Goal: Task Accomplishment & Management: Use online tool/utility

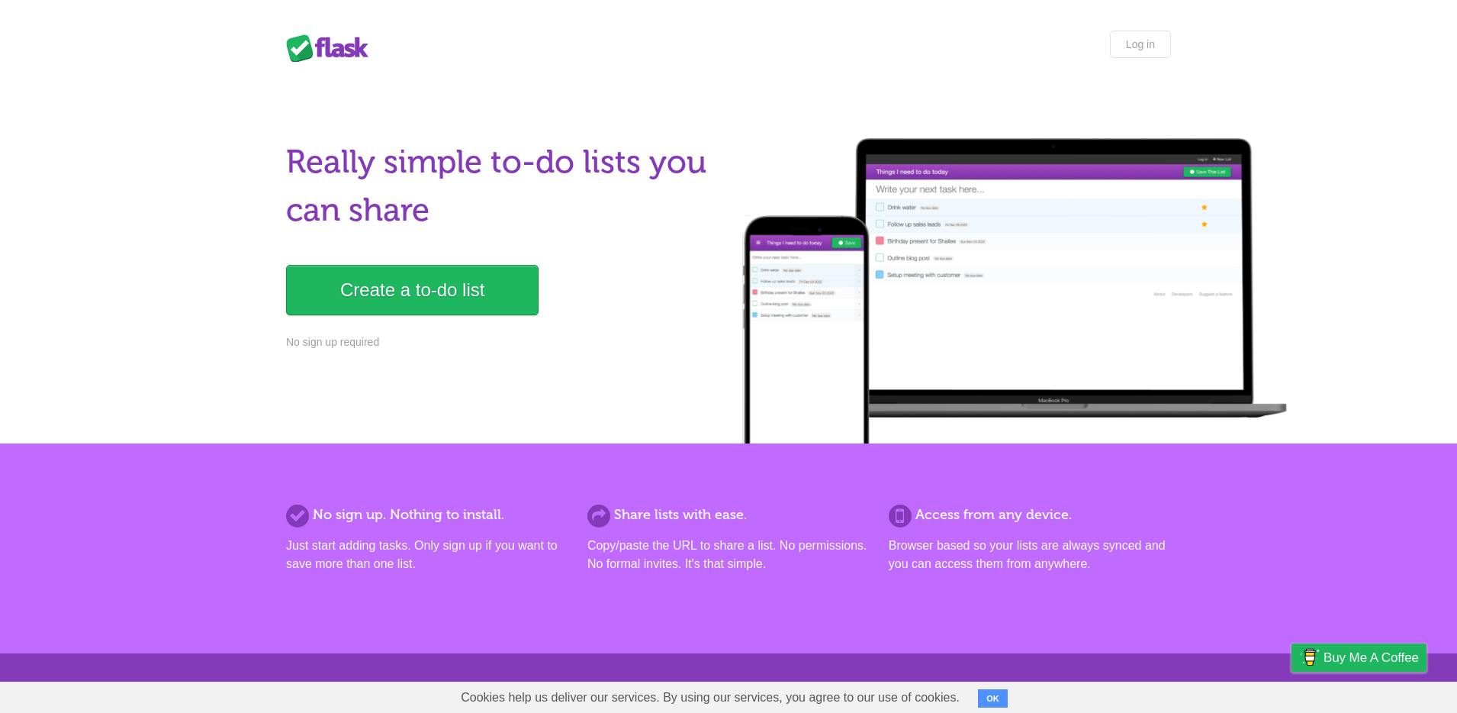
click at [470, 288] on link "Create a to-do list" at bounding box center [412, 290] width 253 height 50
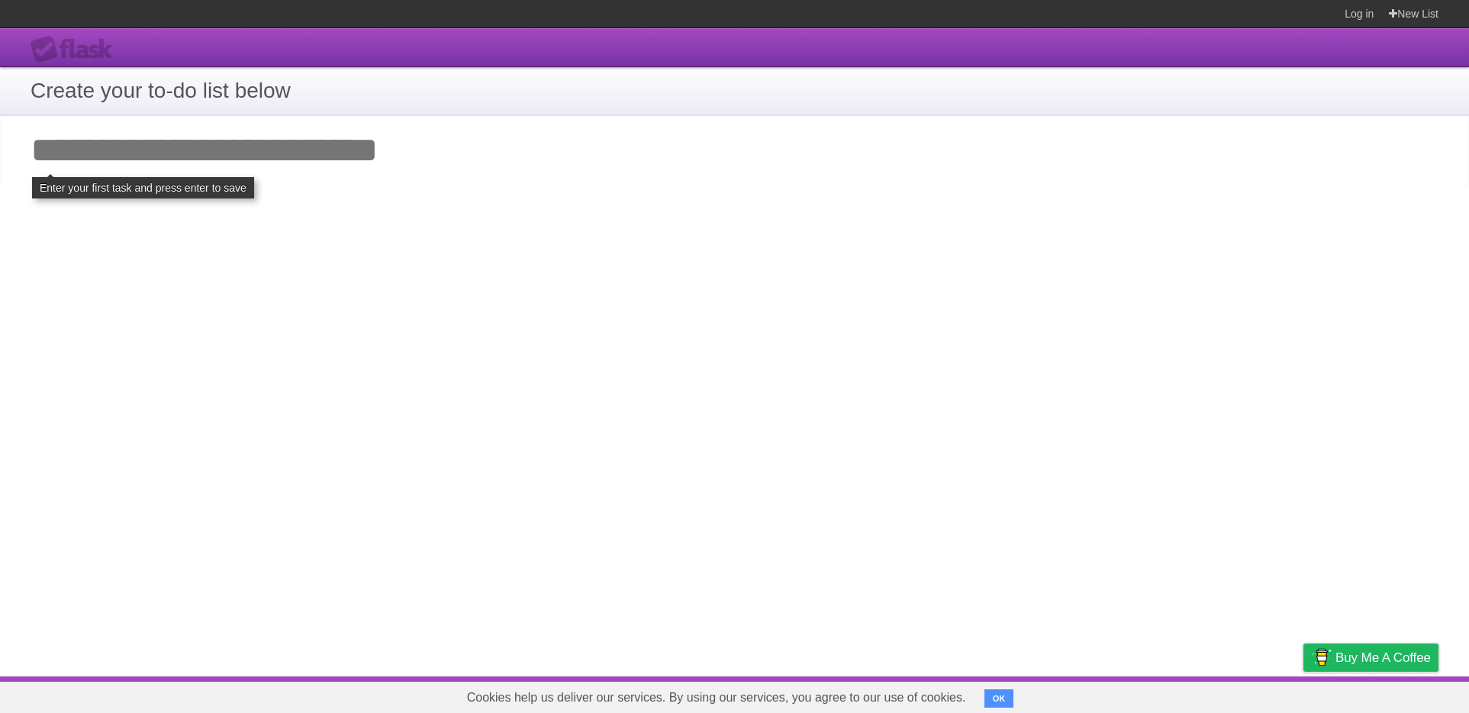
click at [321, 166] on input "Add your first task" at bounding box center [734, 150] width 1469 height 70
type input "******"
click input "**********" at bounding box center [0, 0] width 0 height 0
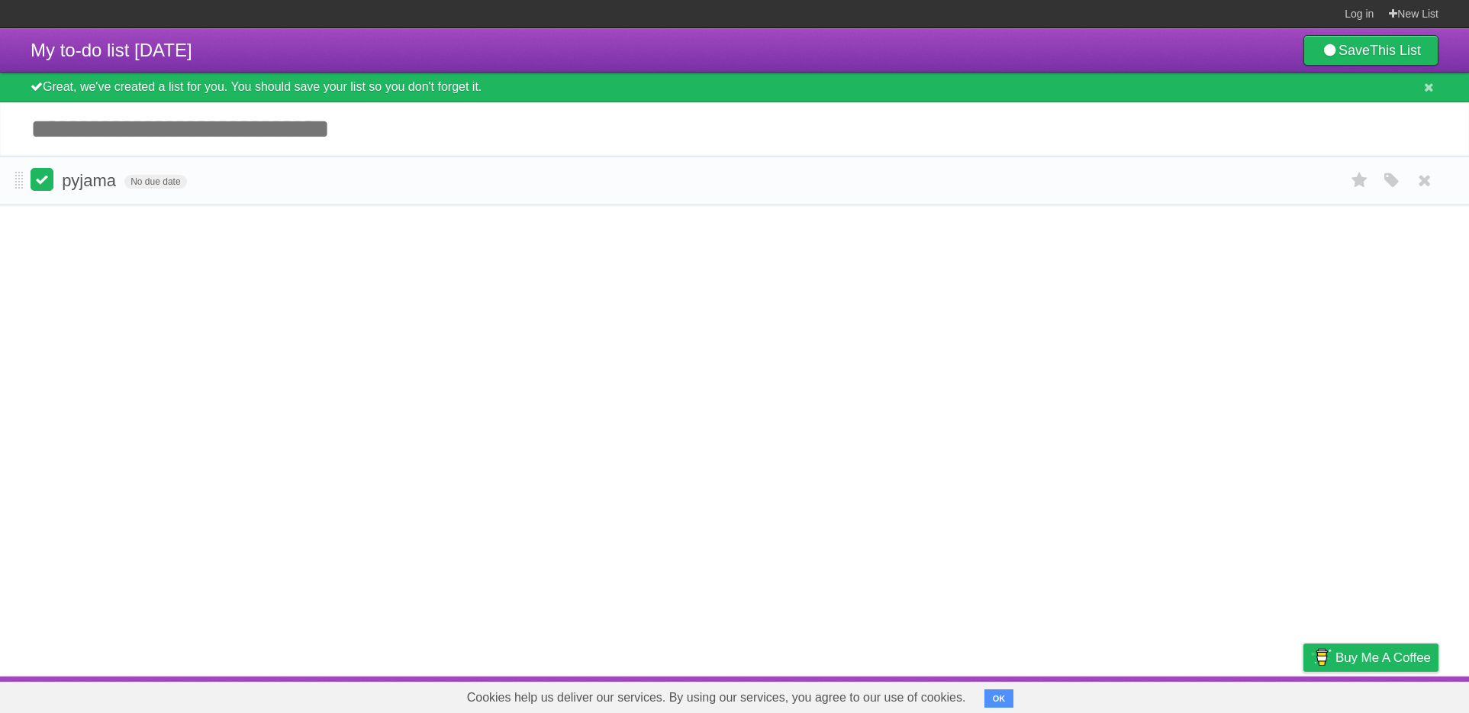
click at [41, 179] on label at bounding box center [42, 179] width 23 height 23
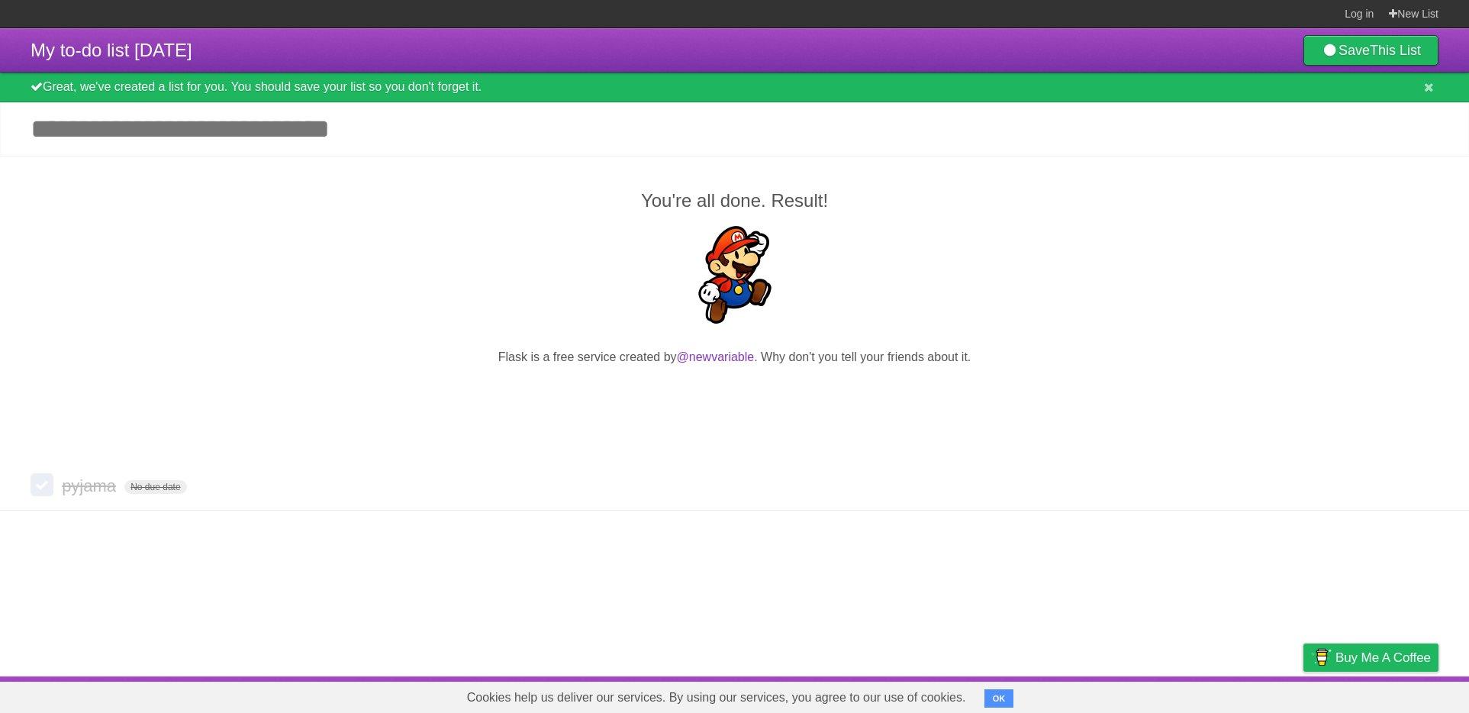
click at [351, 276] on p at bounding box center [735, 277] width 1408 height 103
click at [1426, 88] on icon at bounding box center [1429, 87] width 10 height 13
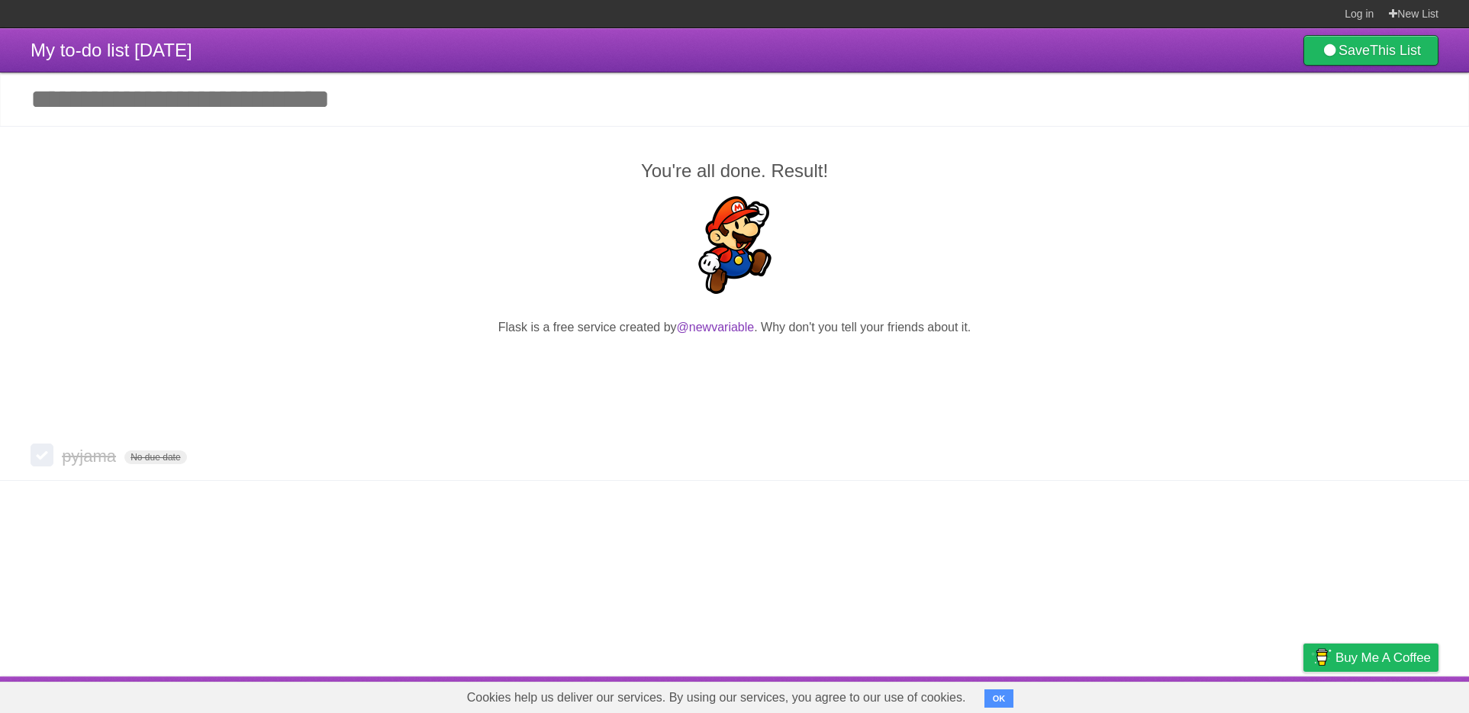
click at [1265, 172] on h2 "You're all done. Result!" at bounding box center [735, 170] width 1408 height 27
click at [1286, 164] on h2 "You're all done. Result!" at bounding box center [735, 170] width 1408 height 27
click at [161, 361] on p at bounding box center [735, 369] width 1408 height 27
click at [984, 700] on button "OK" at bounding box center [999, 698] width 30 height 18
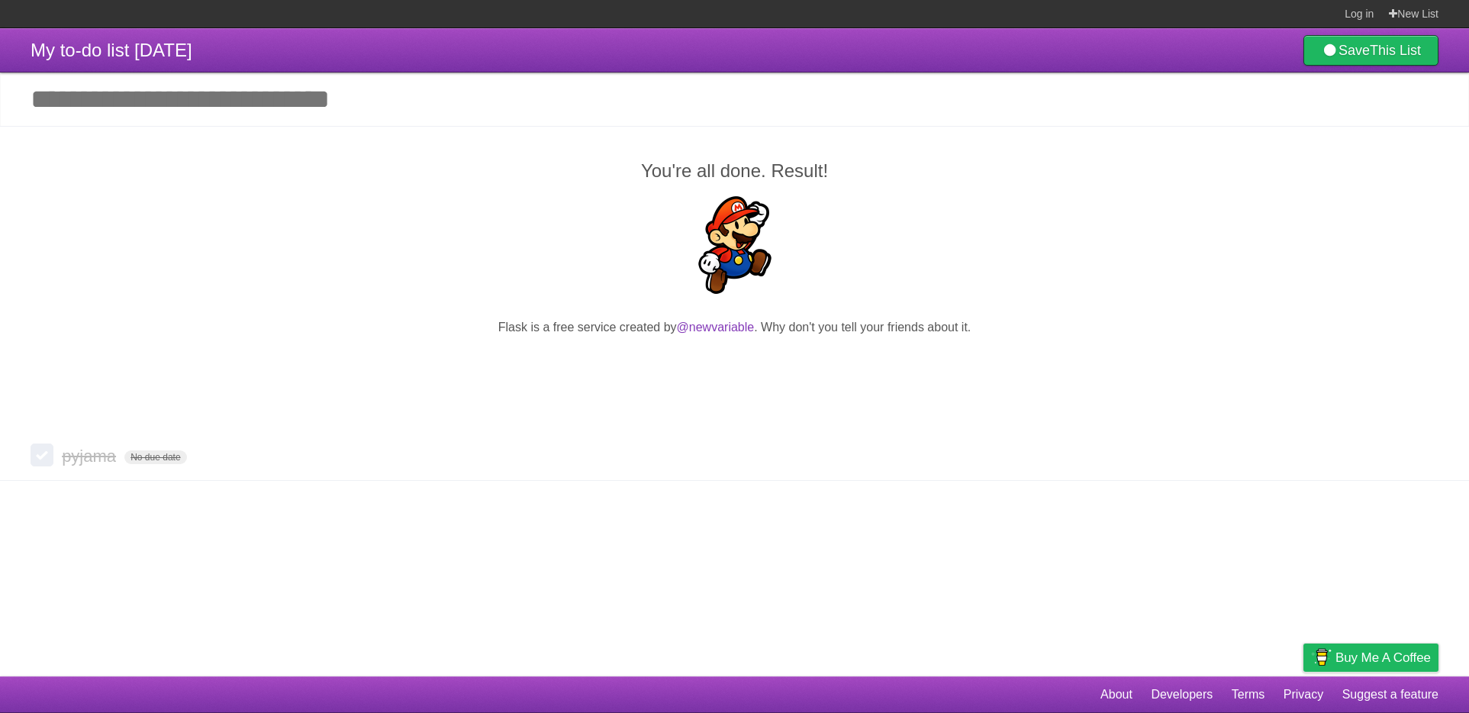
click at [671, 406] on div "You're all done. Result! Flask is a free service created by @newvariable . Why …" at bounding box center [734, 279] width 1469 height 306
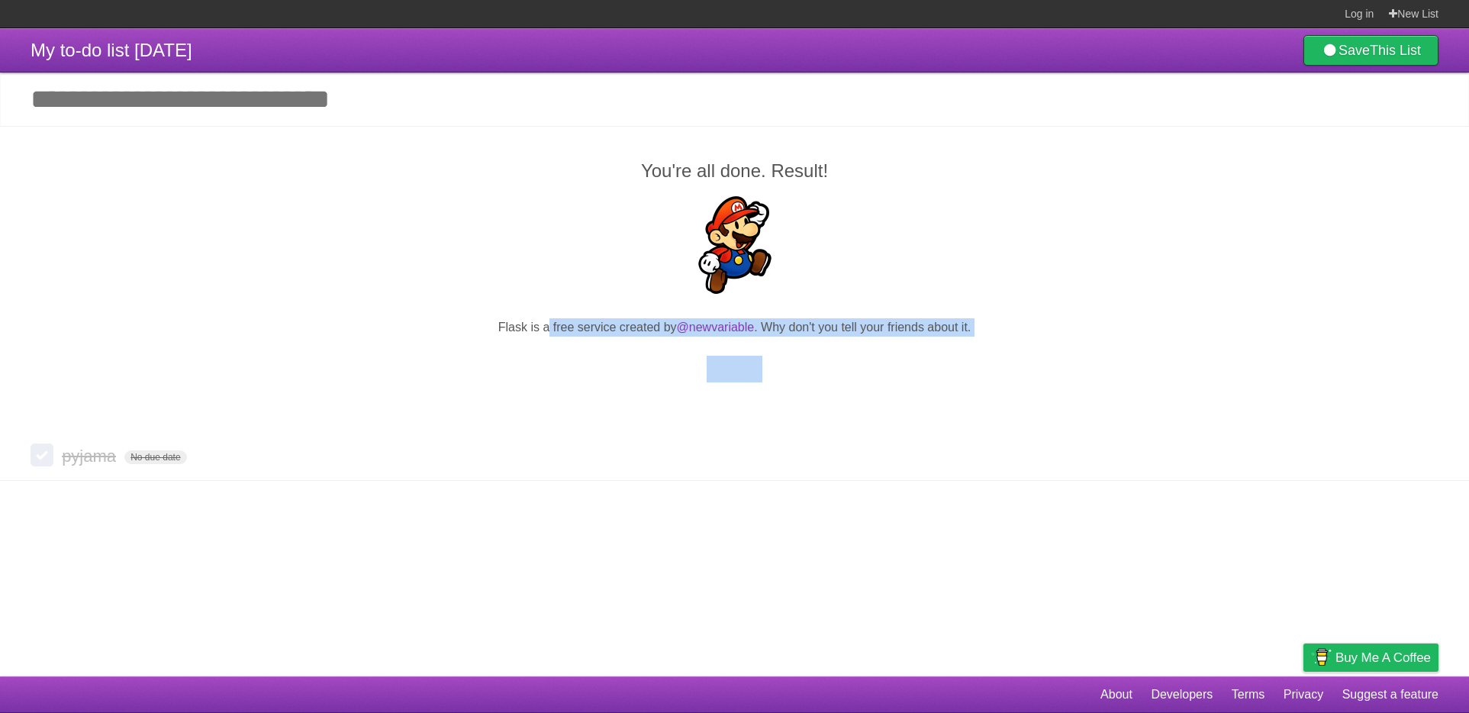
drag, startPoint x: 583, startPoint y: 327, endPoint x: 949, endPoint y: 344, distance: 366.6
click at [927, 343] on div "You're all done. Result! Flask is a free service created by @newvariable . Why …" at bounding box center [734, 279] width 1469 height 306
click at [949, 344] on div "You're all done. Result! Flask is a free service created by @newvariable . Why …" at bounding box center [734, 279] width 1469 height 306
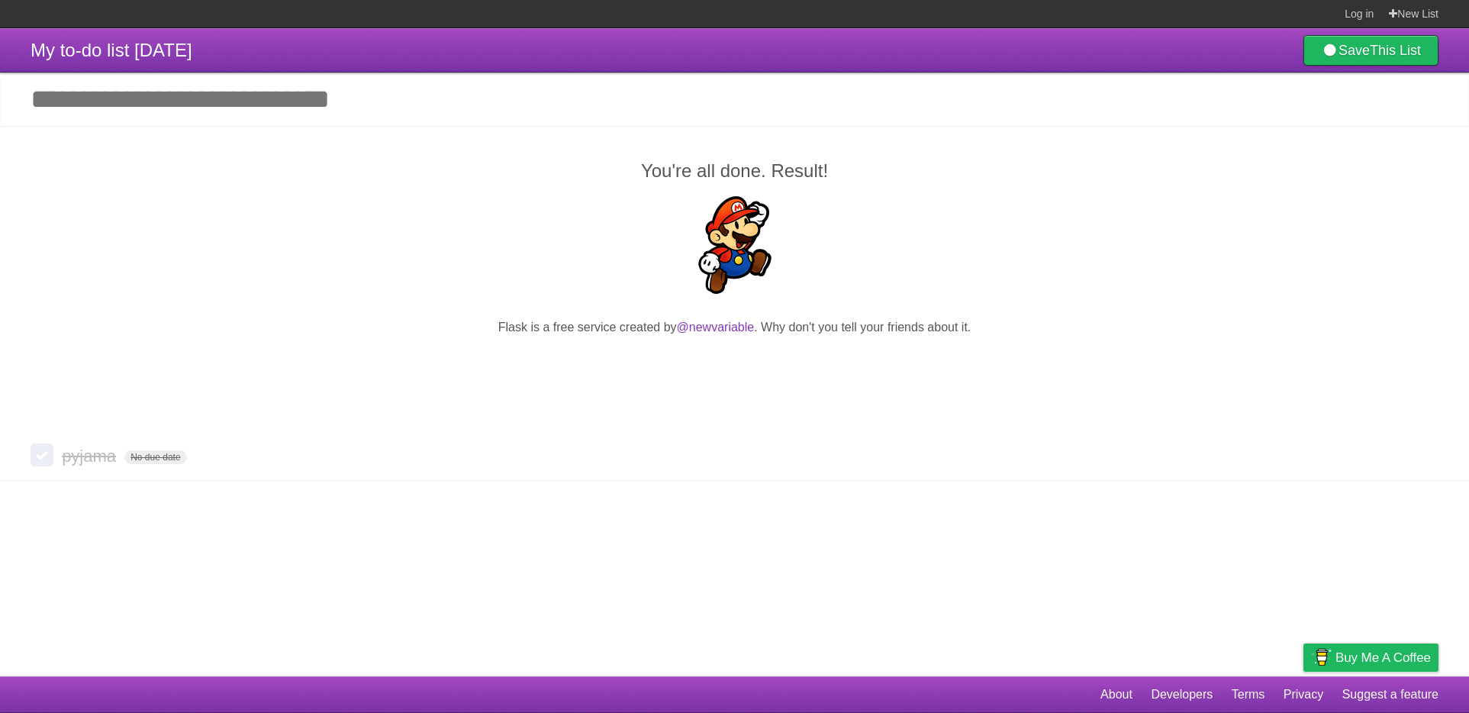
click at [780, 207] on img at bounding box center [735, 245] width 98 height 98
drag, startPoint x: 247, startPoint y: 137, endPoint x: 186, endPoint y: 111, distance: 66.3
click at [246, 137] on div "You're all done. Result! Flask is a free service created by @newvariable . Why …" at bounding box center [734, 279] width 1469 height 306
click at [179, 109] on input "Add another task" at bounding box center [734, 98] width 1469 height 53
click at [213, 172] on h2 "You're all done. Result!" at bounding box center [735, 170] width 1408 height 27
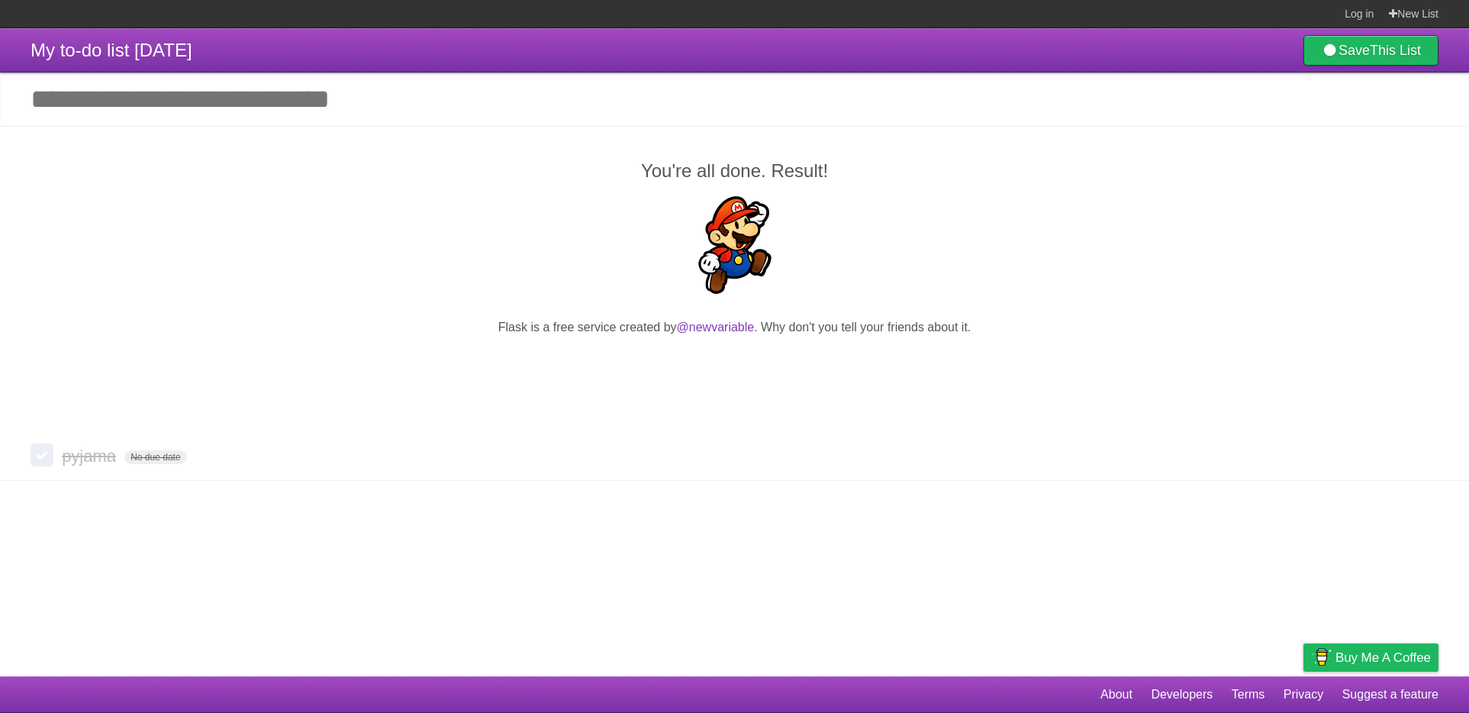
click at [227, 98] on input "Add another task" at bounding box center [734, 98] width 1469 height 53
type input "*******"
click input "*********" at bounding box center [0, 0] width 0 height 0
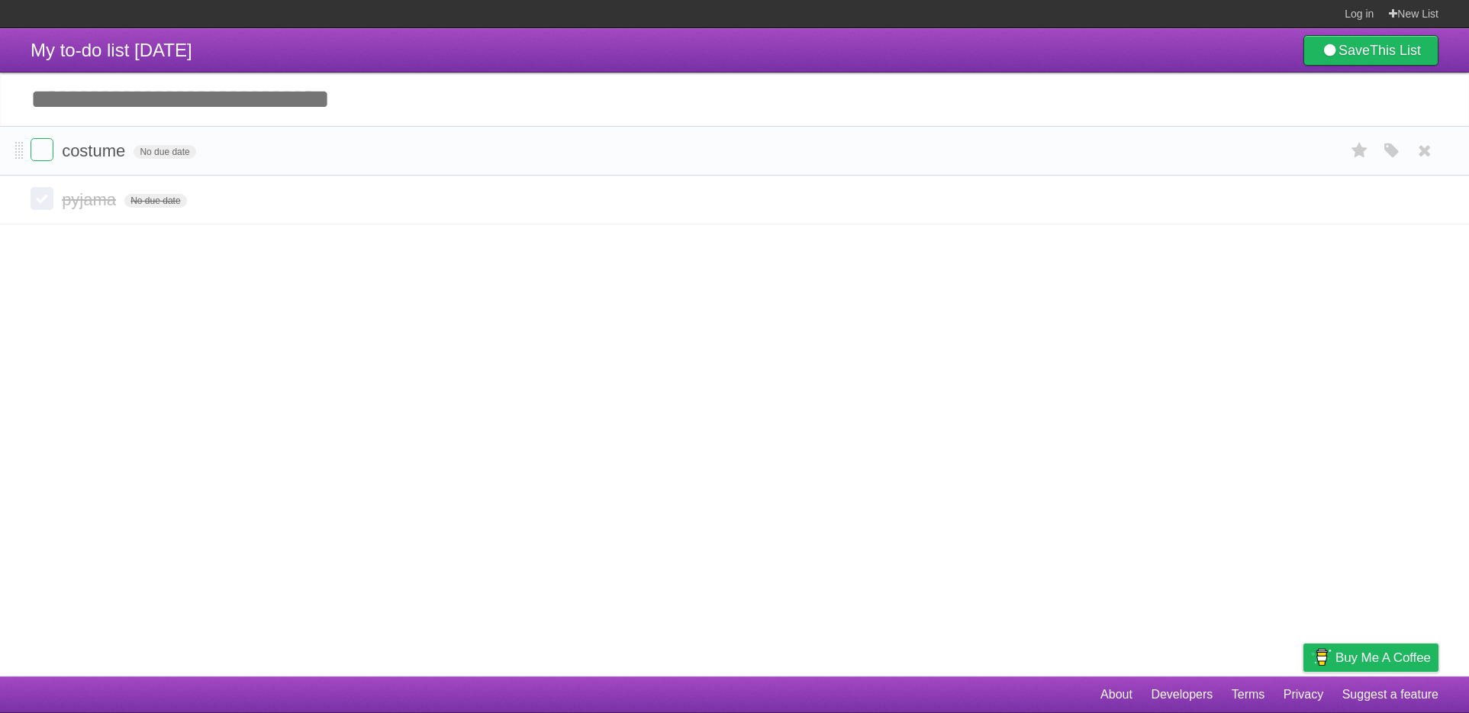
click at [55, 154] on form "costume No due date White Red Blue Green Purple Orange" at bounding box center [735, 150] width 1408 height 25
click at [48, 153] on label at bounding box center [42, 149] width 23 height 23
click at [47, 153] on label at bounding box center [42, 149] width 23 height 23
click at [362, 368] on article "My to-do list 10/01/2025 Save This List Great, we've created a list for you. Yo…" at bounding box center [734, 352] width 1469 height 648
click at [288, 339] on article "My to-do list 10/01/2025 Save This List Great, we've created a list for you. Yo…" at bounding box center [734, 352] width 1469 height 648
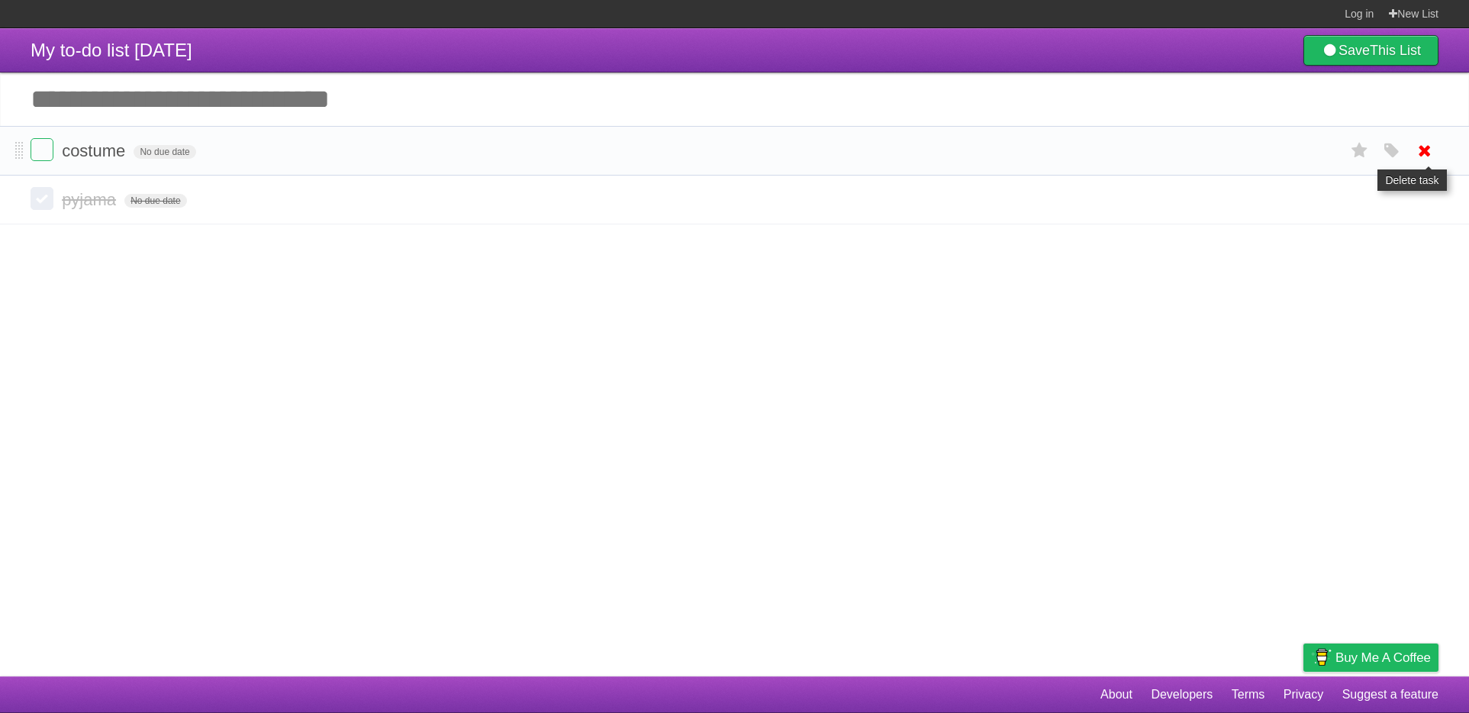
click at [1421, 156] on icon at bounding box center [1424, 150] width 21 height 25
click at [129, 105] on input "Add another task" at bounding box center [734, 98] width 1469 height 53
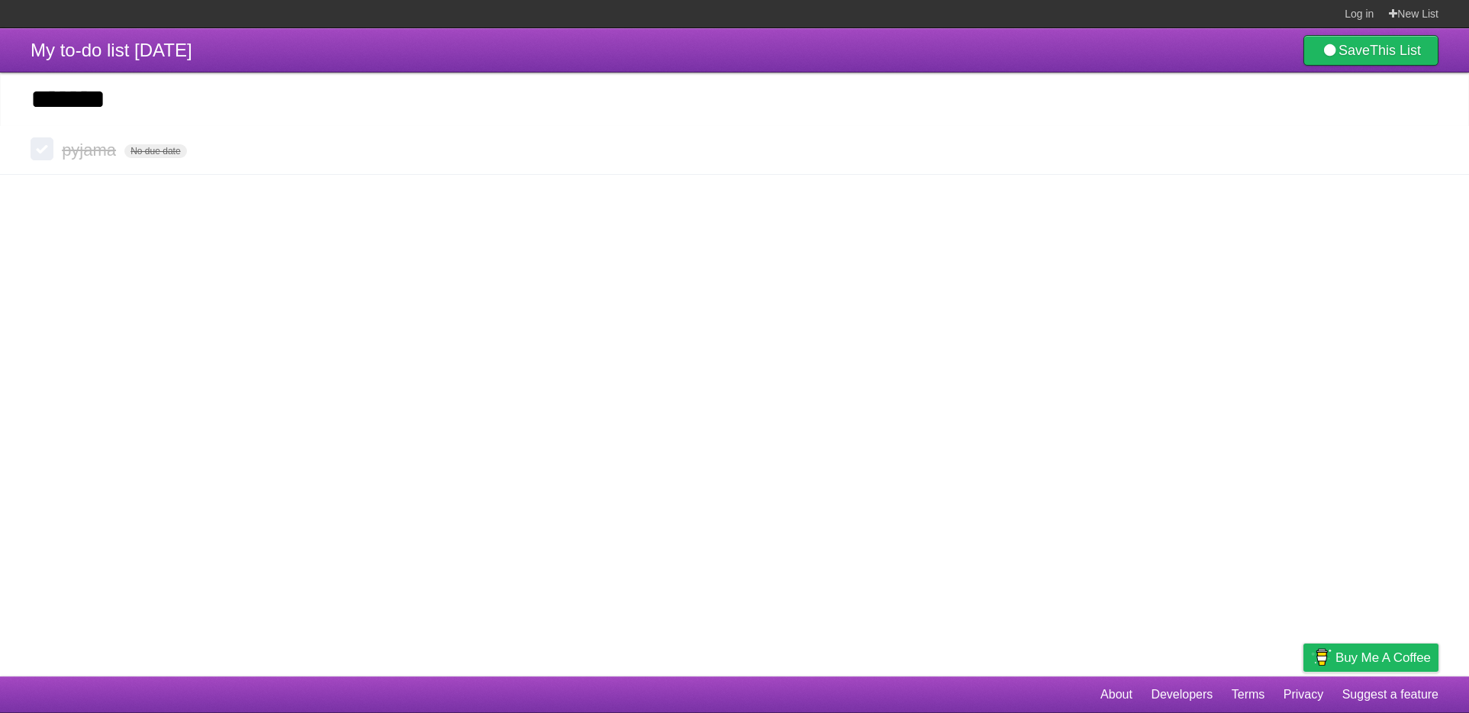
type input "*******"
click input "*********" at bounding box center [0, 0] width 0 height 0
